Goal: Check status

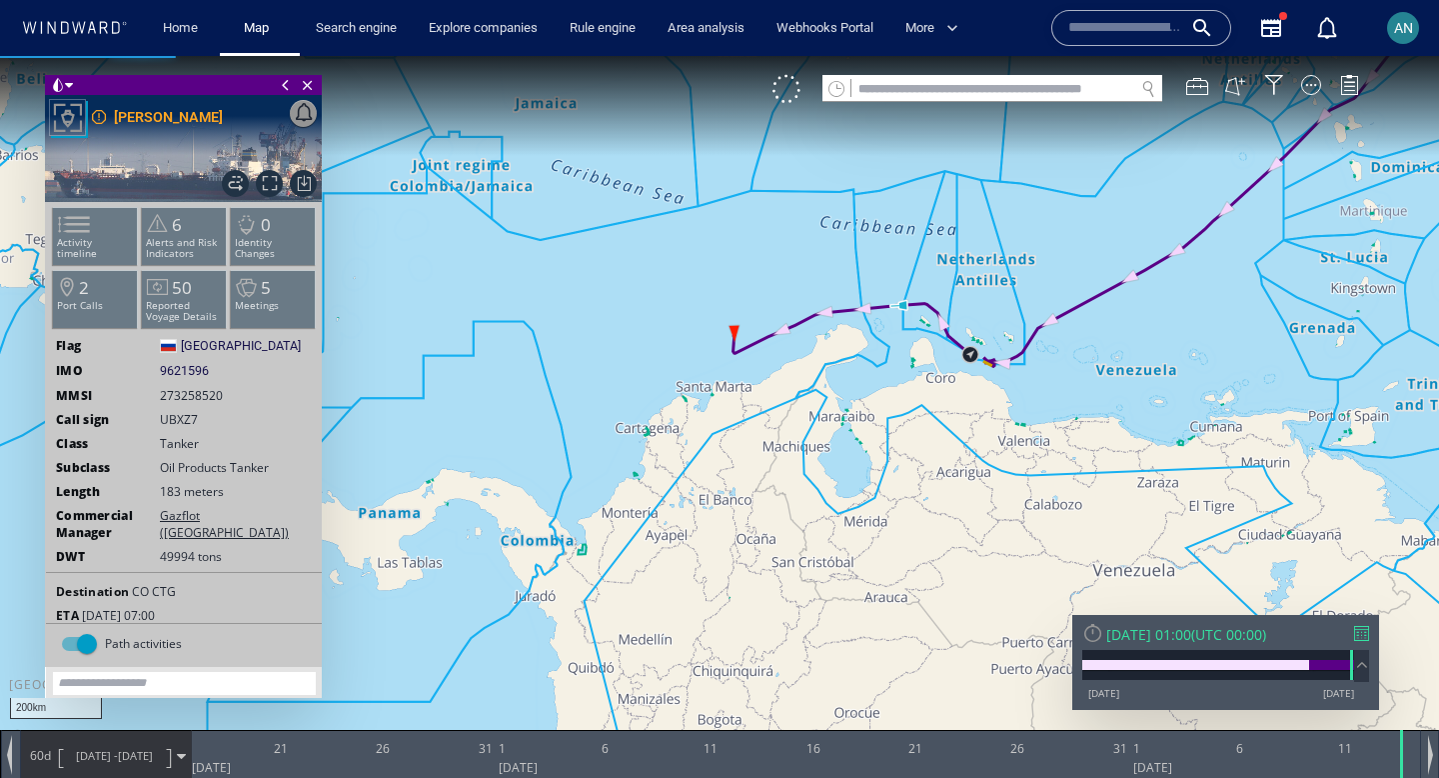
drag, startPoint x: 920, startPoint y: 431, endPoint x: 779, endPoint y: 543, distance: 180.0
click at [779, 543] on canvas "Map" at bounding box center [719, 407] width 1439 height 702
